Goal: Information Seeking & Learning: Learn about a topic

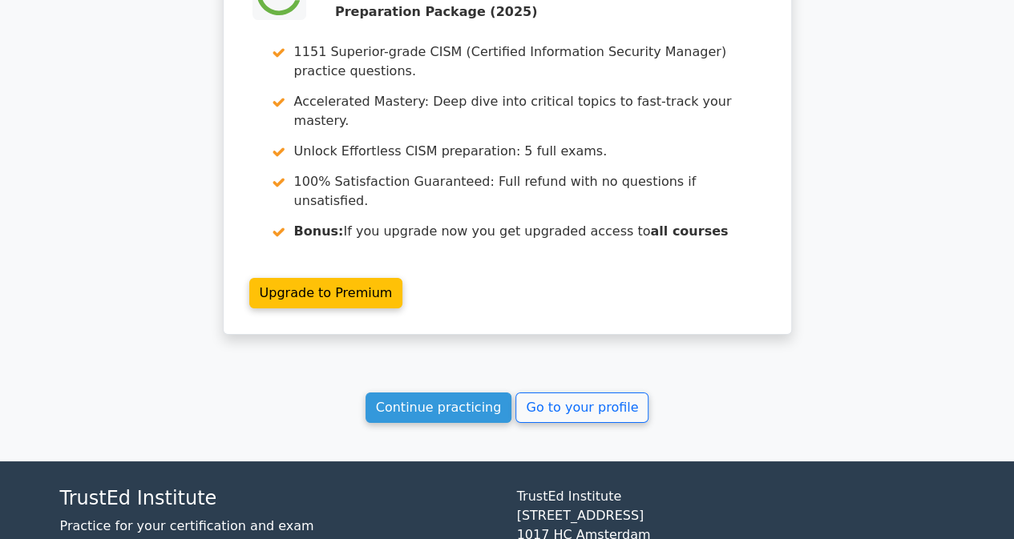
scroll to position [2808, 0]
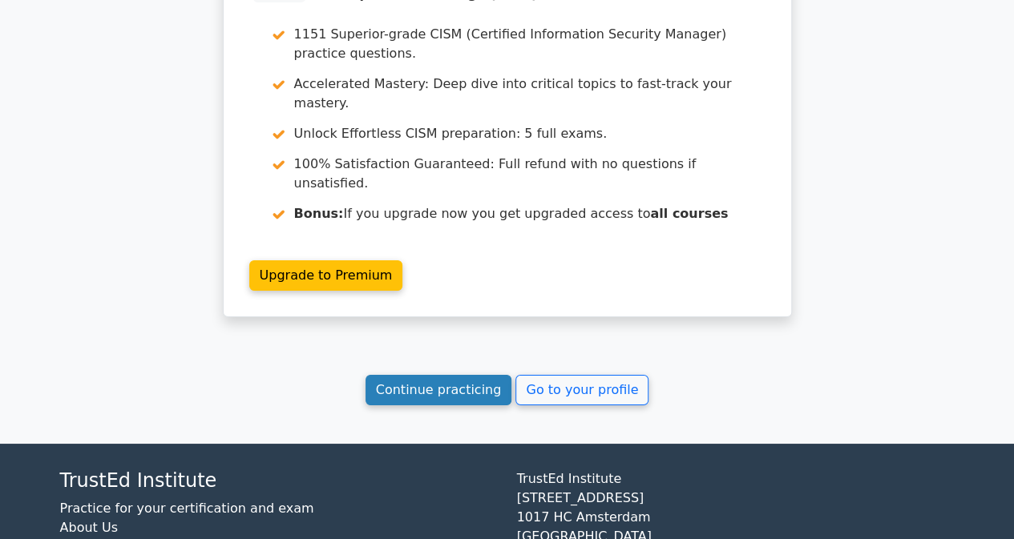
click at [473, 375] on link "Continue practicing" at bounding box center [438, 390] width 147 height 30
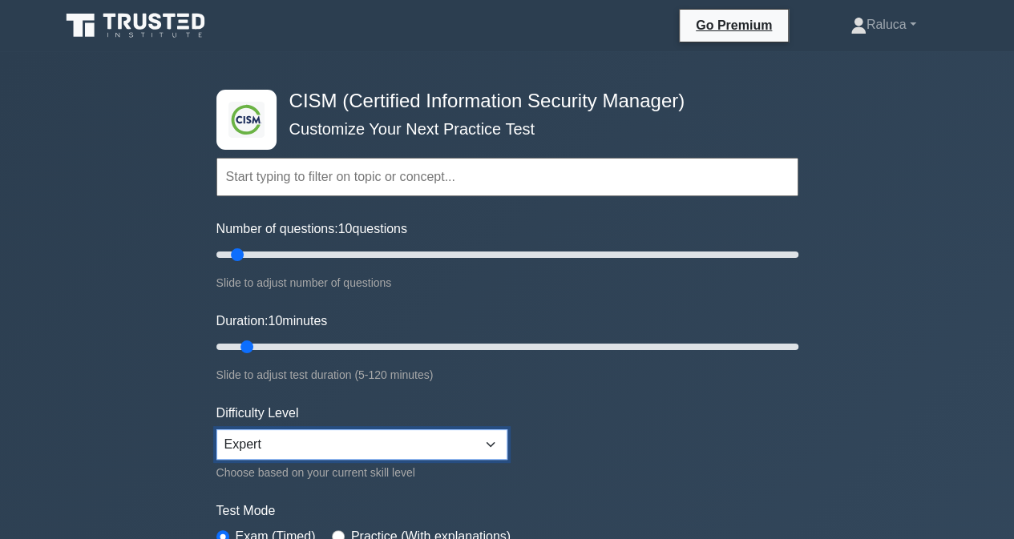
click at [308, 446] on select "Beginner Intermediate Expert" at bounding box center [361, 445] width 291 height 30
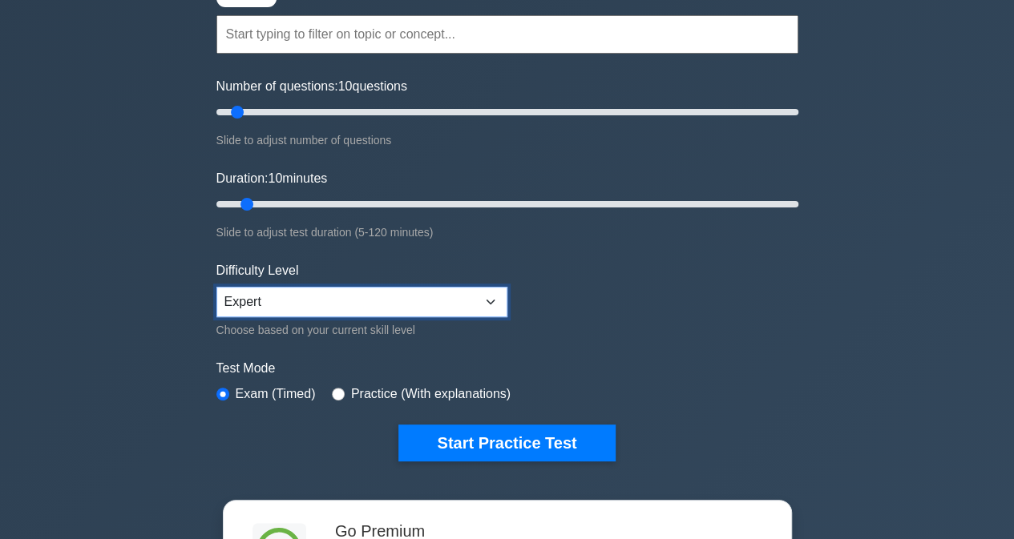
scroll to position [160, 0]
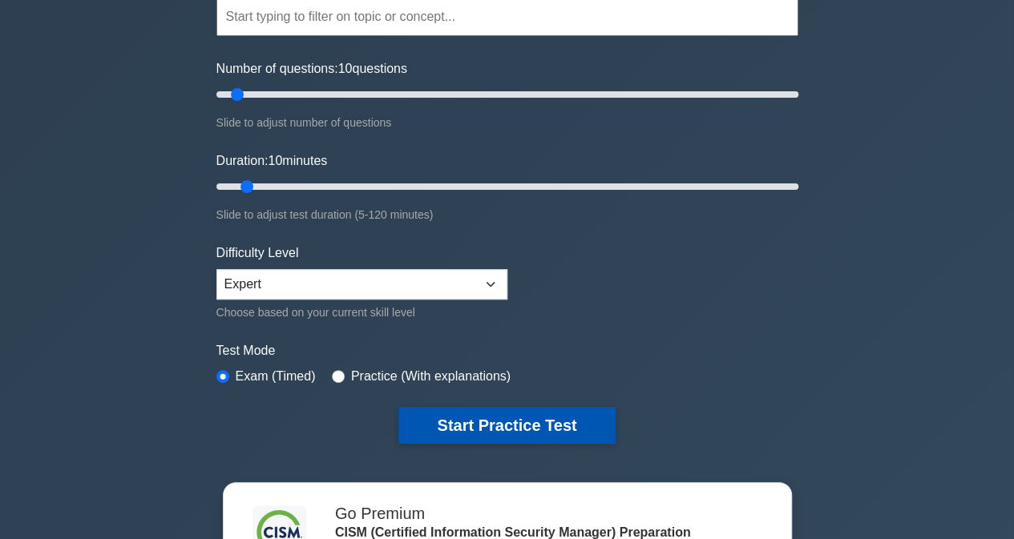
click at [457, 414] on button "Start Practice Test" at bounding box center [506, 425] width 216 height 37
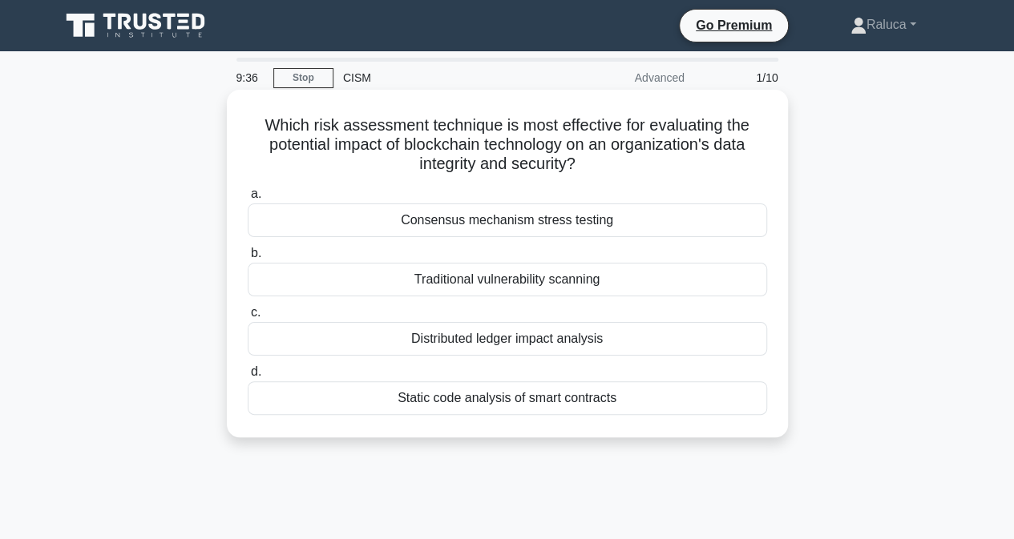
drag, startPoint x: 755, startPoint y: 421, endPoint x: 256, endPoint y: 104, distance: 590.5
click at [256, 104] on div "Which risk assessment technique is most effective for evaluating the potential …" at bounding box center [507, 263] width 548 height 335
copy div "Which risk assessment technique is most effective for evaluating the potential …"
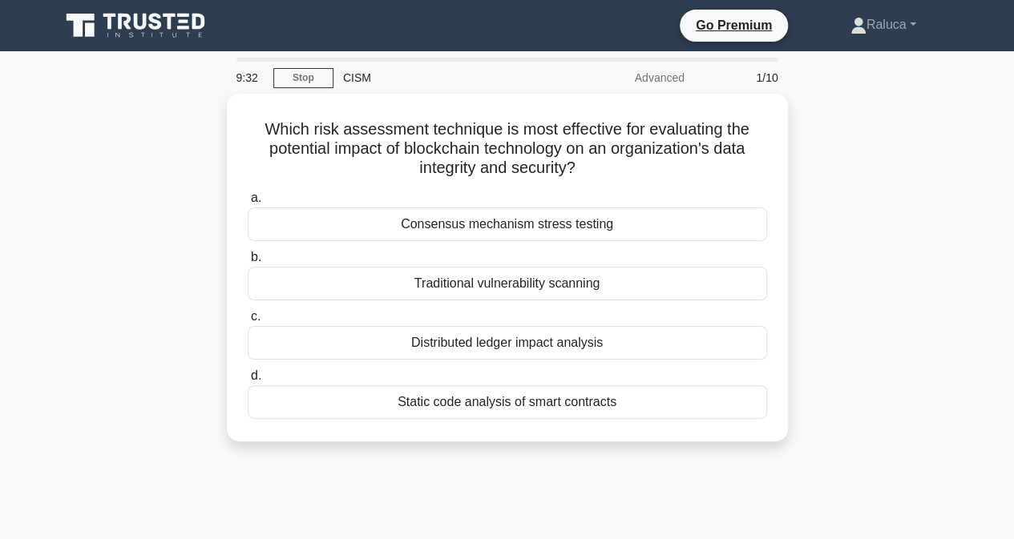
click at [69, 219] on div "Which risk assessment technique is most effective for evaluating the potential …" at bounding box center [507, 277] width 914 height 367
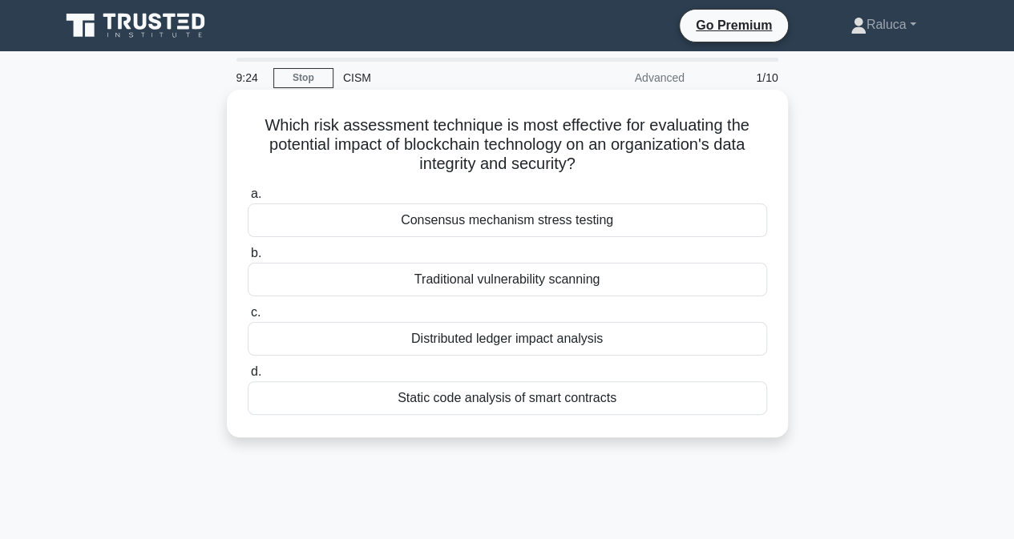
click at [491, 341] on div "Distributed ledger impact analysis" at bounding box center [507, 339] width 519 height 34
click at [248, 318] on input "c. Distributed ledger impact analysis" at bounding box center [248, 313] width 0 height 10
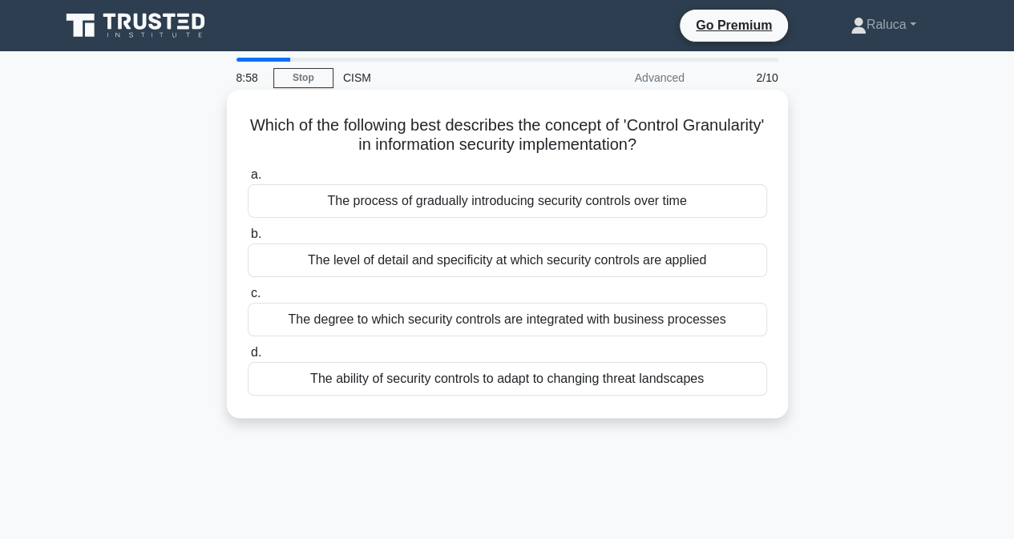
click at [617, 274] on div "The level of detail and specificity at which security controls are applied" at bounding box center [507, 261] width 519 height 34
click at [248, 240] on input "b. The level of detail and specificity at which security controls are applied" at bounding box center [248, 234] width 0 height 10
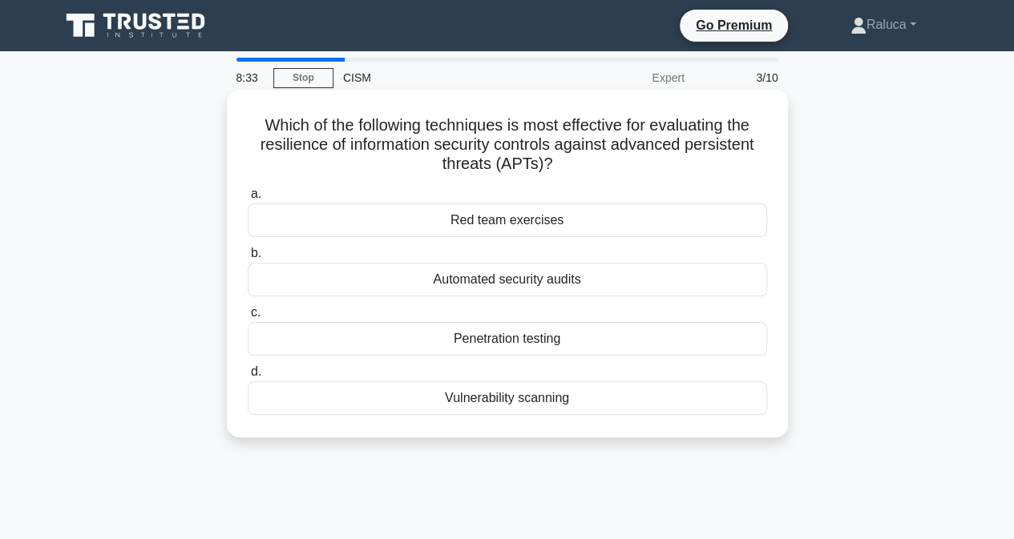
click at [524, 402] on div "Vulnerability scanning" at bounding box center [507, 398] width 519 height 34
click at [248, 377] on input "d. Vulnerability scanning" at bounding box center [248, 372] width 0 height 10
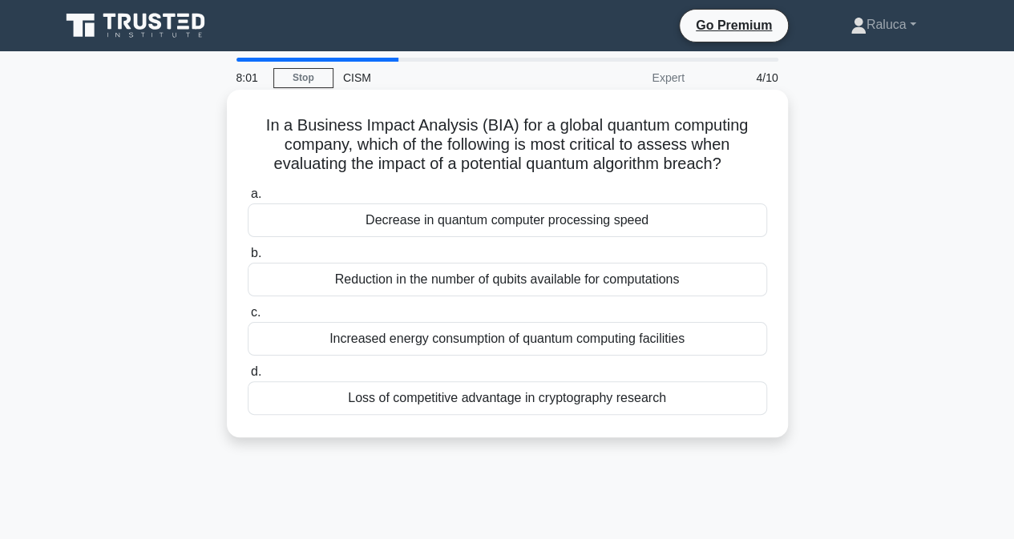
click at [418, 217] on div "Decrease in quantum computer processing speed" at bounding box center [507, 221] width 519 height 34
click at [248, 200] on input "a. Decrease in quantum computer processing speed" at bounding box center [248, 194] width 0 height 10
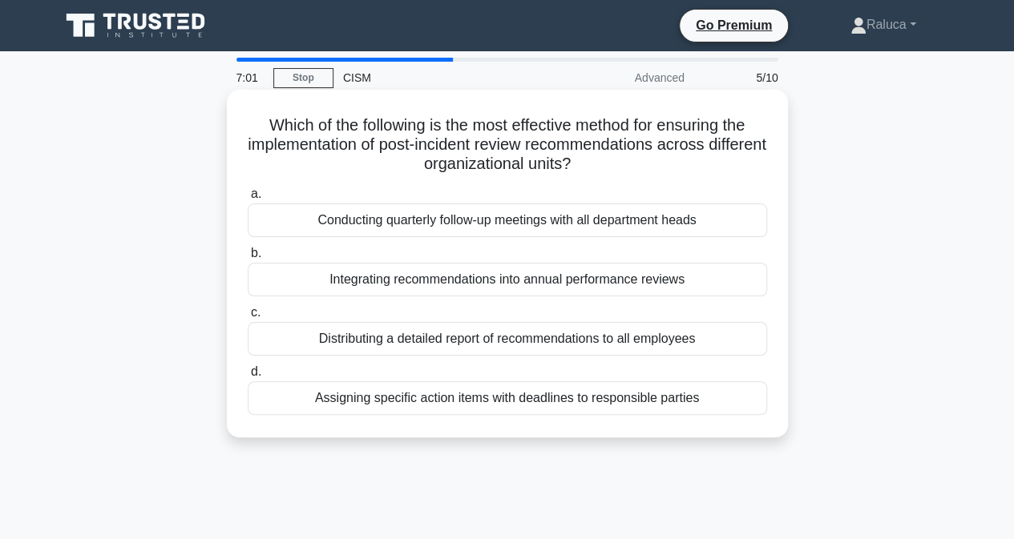
click at [507, 287] on div "Integrating recommendations into annual performance reviews" at bounding box center [507, 280] width 519 height 34
click at [248, 259] on input "b. Integrating recommendations into annual performance reviews" at bounding box center [248, 253] width 0 height 10
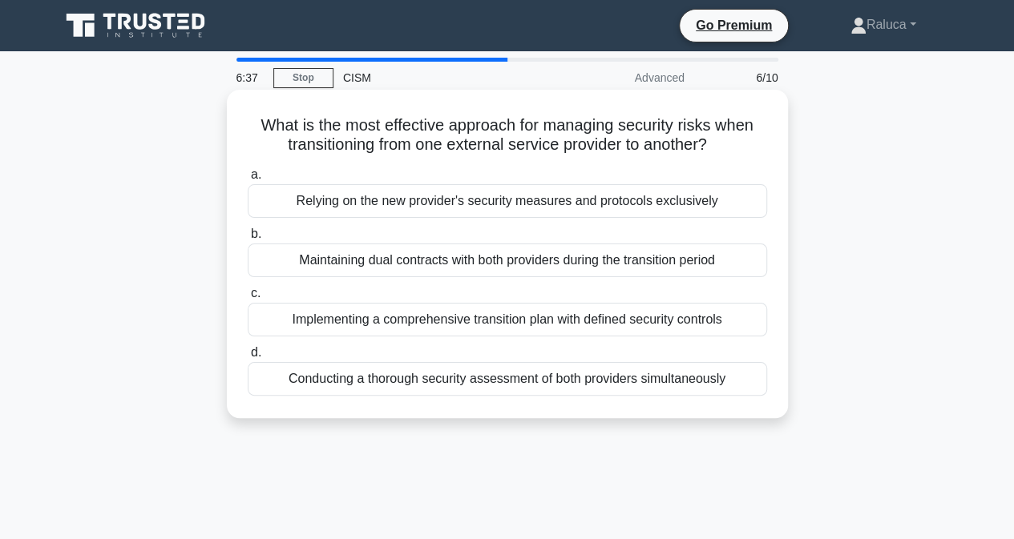
click at [595, 323] on div "Implementing a comprehensive transition plan with defined security controls" at bounding box center [507, 320] width 519 height 34
click at [248, 299] on input "c. Implementing a comprehensive transition plan with defined security controls" at bounding box center [248, 294] width 0 height 10
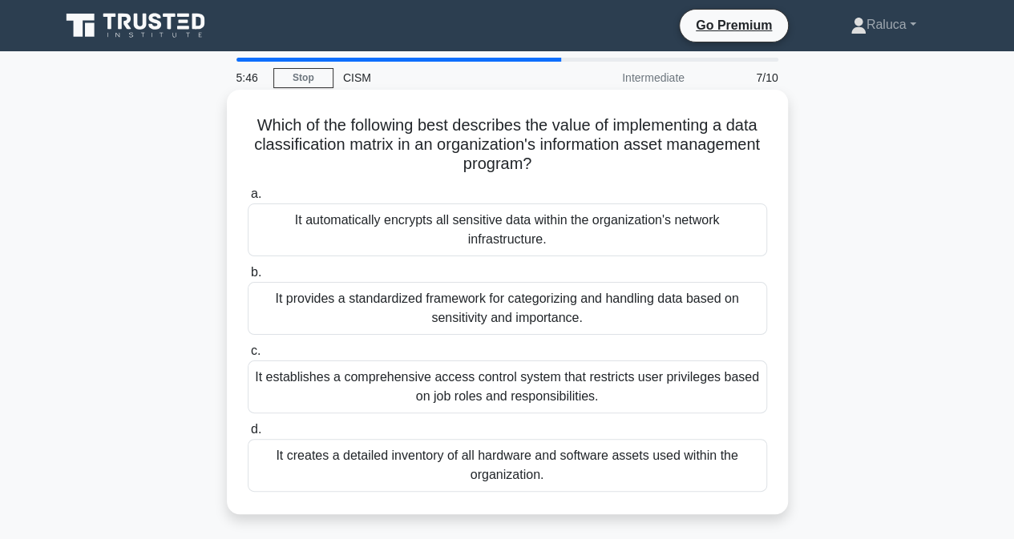
click at [552, 475] on div "It creates a detailed inventory of all hardware and software assets used within…" at bounding box center [507, 465] width 519 height 53
click at [248, 435] on input "d. It creates a detailed inventory of all hardware and software assets used wit…" at bounding box center [248, 430] width 0 height 10
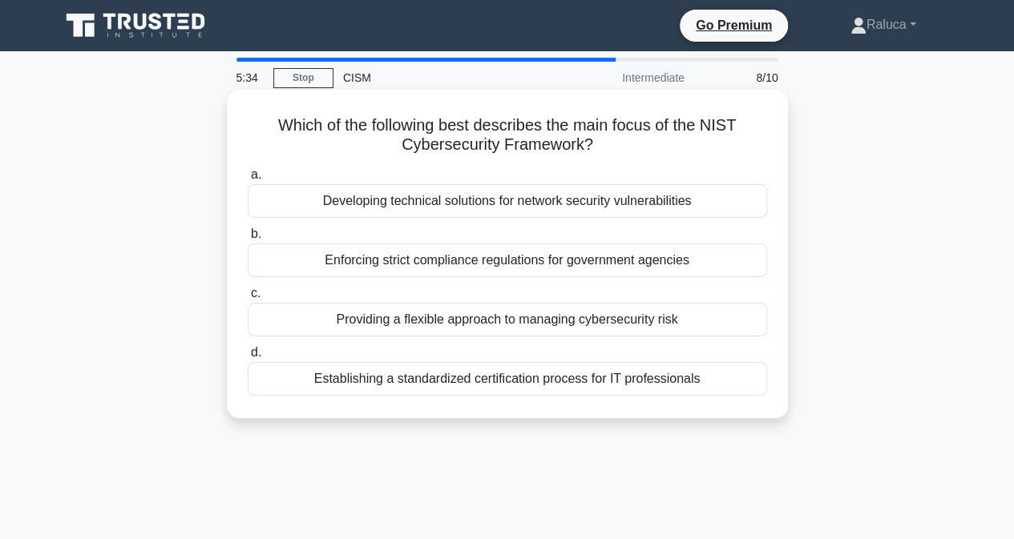
click at [434, 325] on div "Providing a flexible approach to managing cybersecurity risk" at bounding box center [507, 320] width 519 height 34
click at [248, 299] on input "c. Providing a flexible approach to managing cybersecurity risk" at bounding box center [248, 294] width 0 height 10
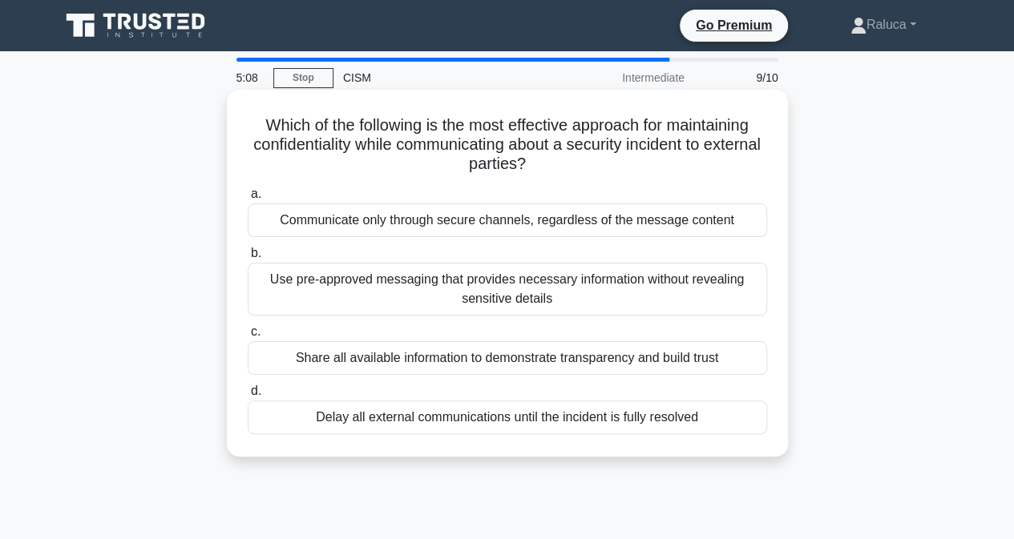
click at [454, 224] on div "Communicate only through secure channels, regardless of the message content" at bounding box center [507, 221] width 519 height 34
click at [248, 200] on input "a. Communicate only through secure channels, regardless of the message content" at bounding box center [248, 194] width 0 height 10
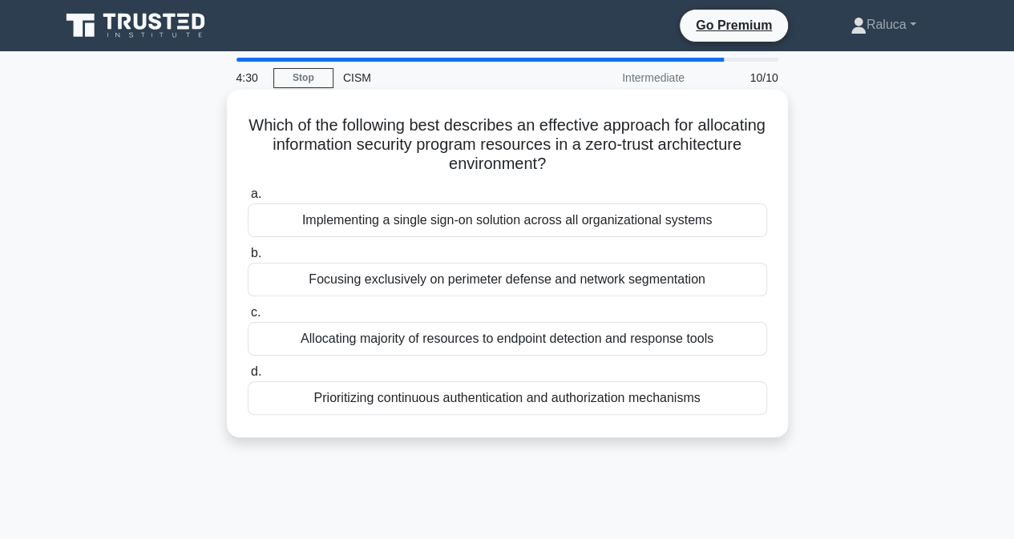
click at [619, 287] on div "Focusing exclusively on perimeter defense and network segmentation" at bounding box center [507, 280] width 519 height 34
click at [248, 259] on input "b. Focusing exclusively on perimeter defense and network segmentation" at bounding box center [248, 253] width 0 height 10
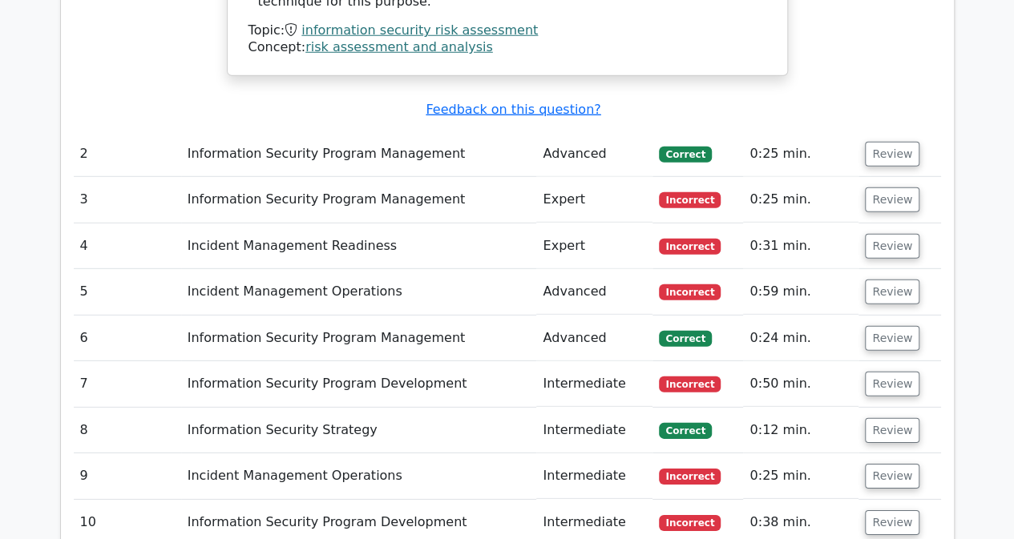
scroll to position [2244, 0]
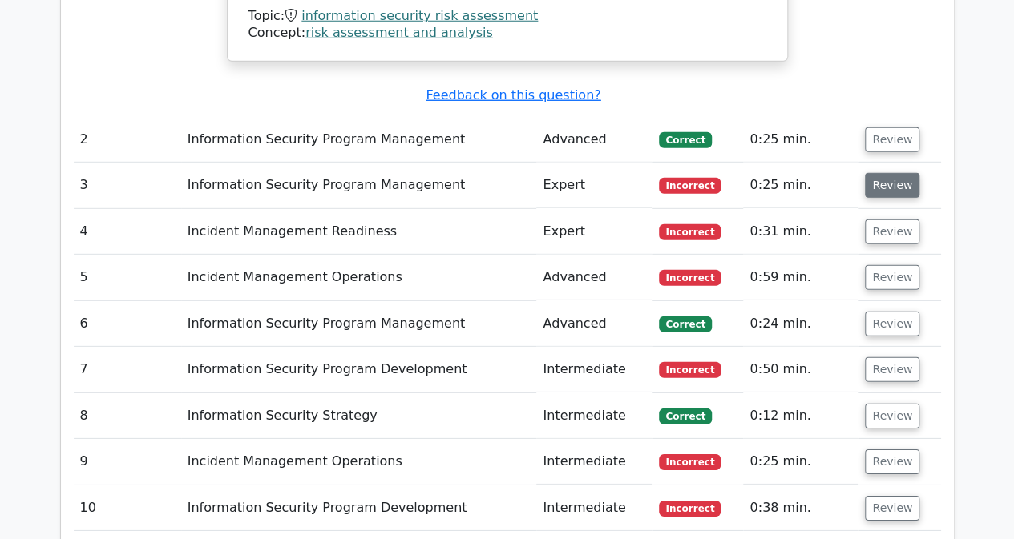
click at [886, 173] on button "Review" at bounding box center [892, 185] width 54 height 25
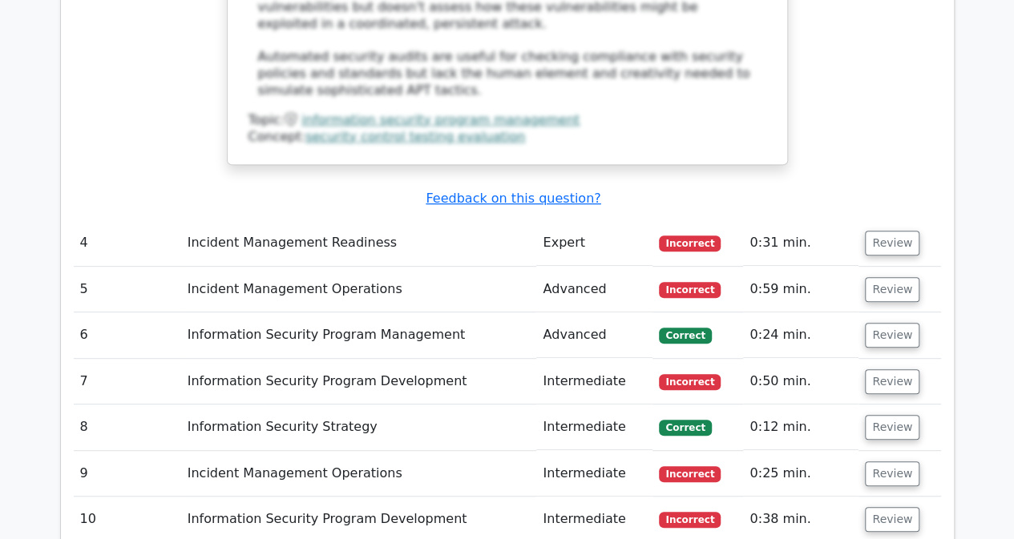
scroll to position [3286, 0]
click at [891, 232] on button "Review" at bounding box center [892, 244] width 54 height 25
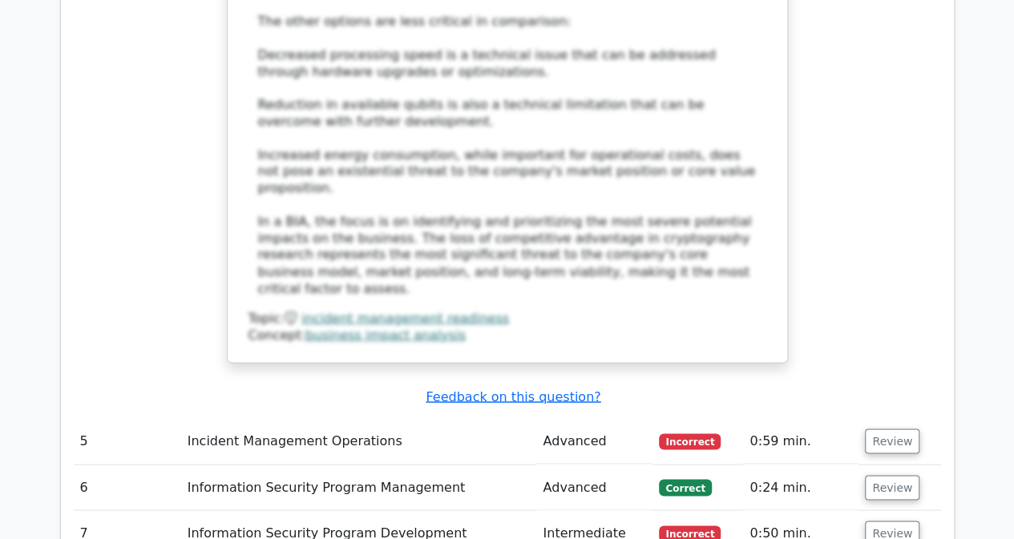
scroll to position [4248, 0]
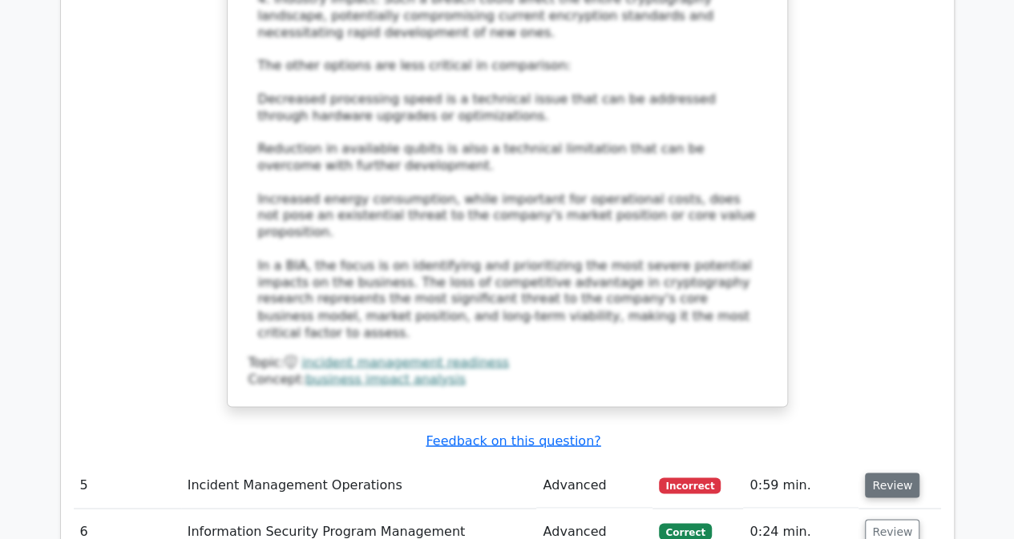
click at [886, 473] on button "Review" at bounding box center [892, 485] width 54 height 25
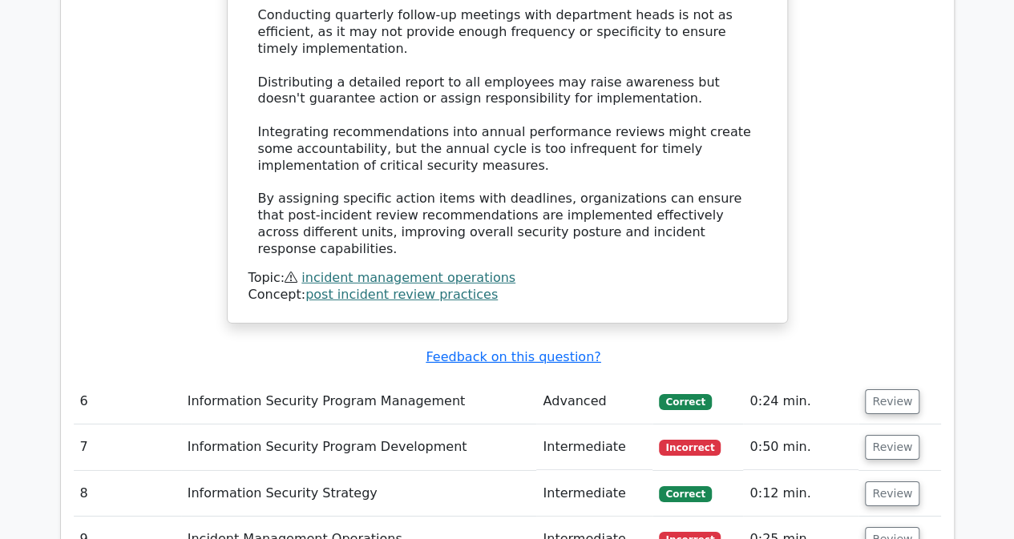
scroll to position [5370, 0]
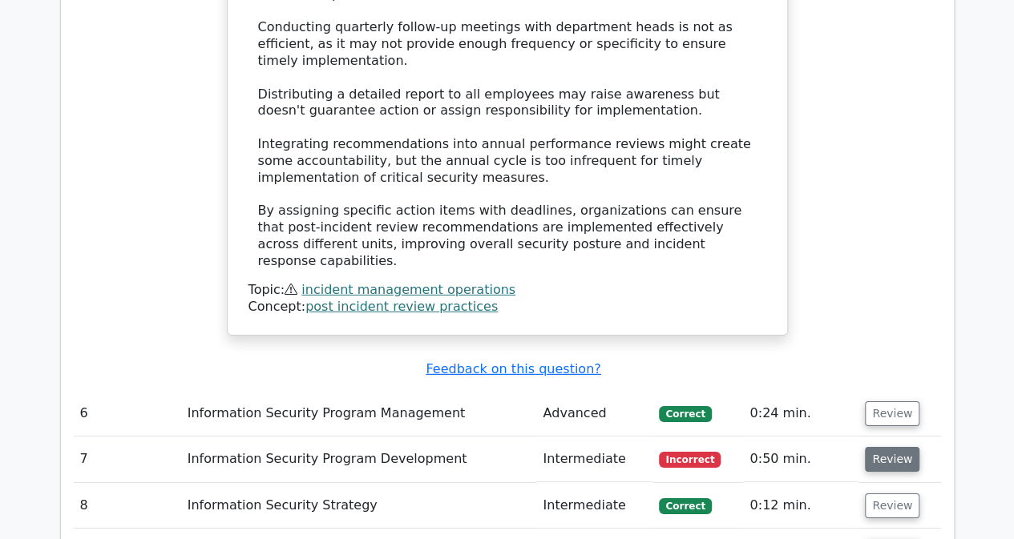
click at [891, 447] on button "Review" at bounding box center [892, 459] width 54 height 25
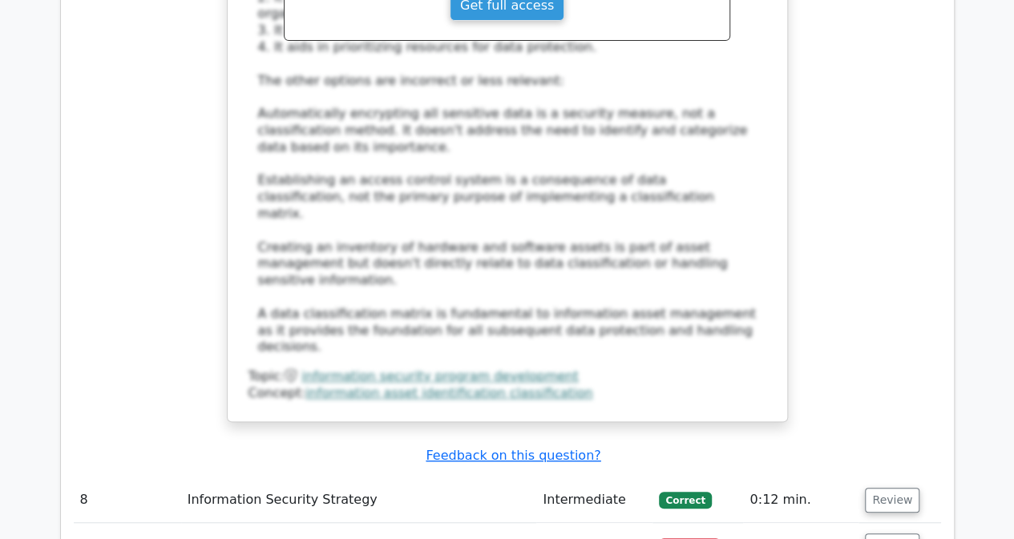
scroll to position [6412, 0]
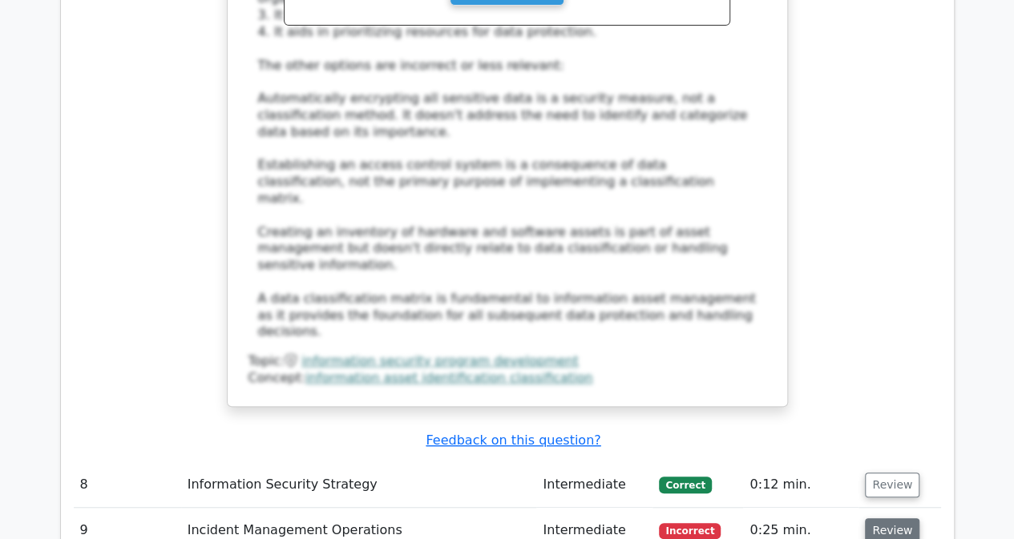
click at [885, 519] on button "Review" at bounding box center [892, 531] width 54 height 25
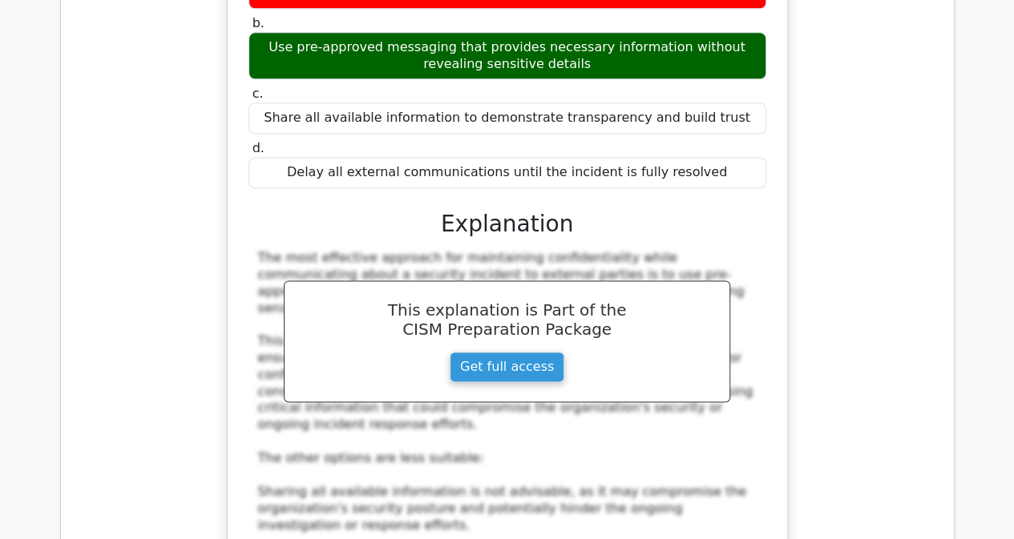
scroll to position [7293, 0]
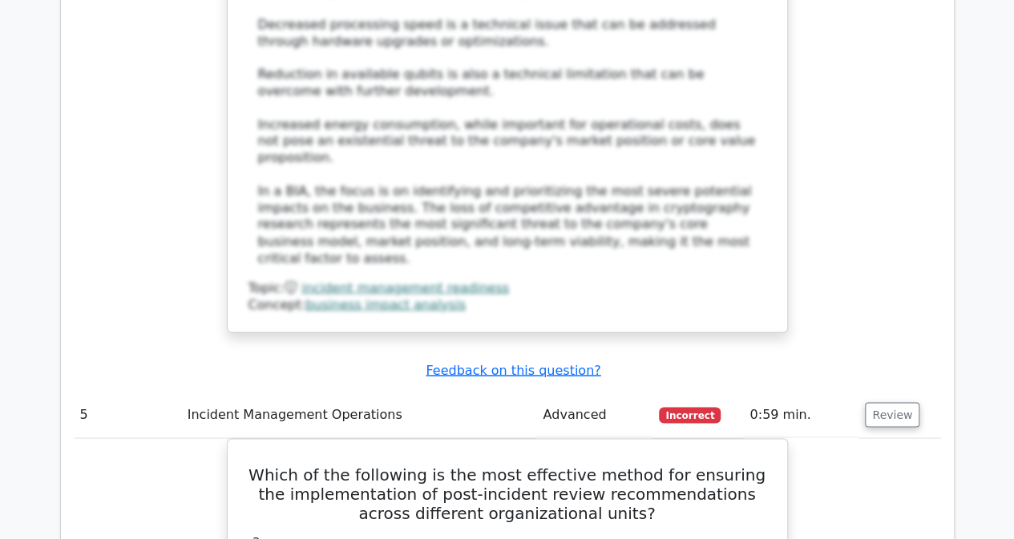
scroll to position [3927, 0]
